Goal: Navigation & Orientation: Find specific page/section

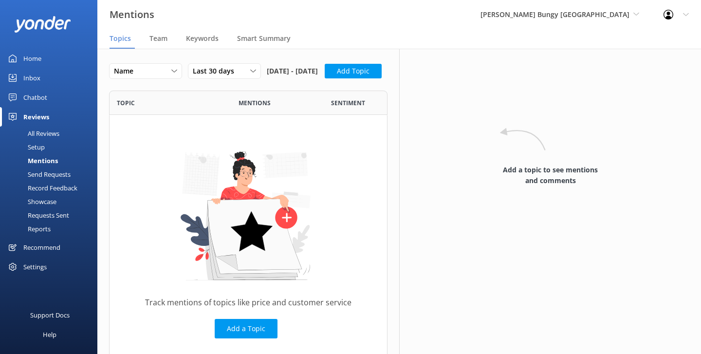
scroll to position [0, 0]
click at [42, 59] on link "Home" at bounding box center [48, 58] width 97 height 19
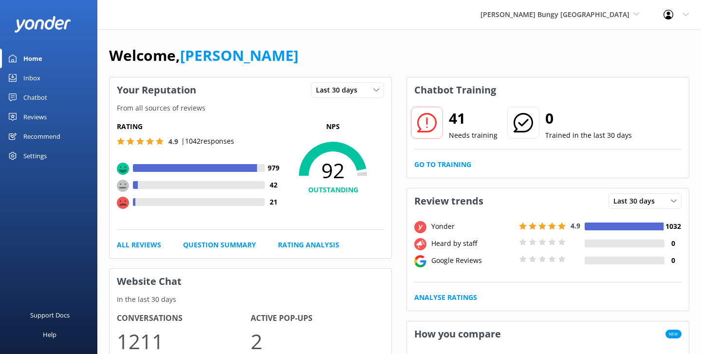
click at [426, 46] on div "Welcome, [PERSON_NAME]" at bounding box center [399, 60] width 580 height 33
